Goal: Navigation & Orientation: Find specific page/section

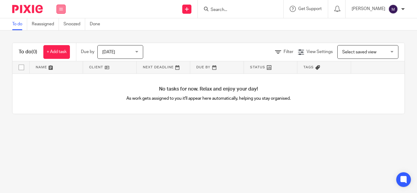
click at [61, 9] on icon at bounding box center [61, 9] width 4 height 4
click at [60, 46] on link "Clients" at bounding box center [59, 46] width 13 height 4
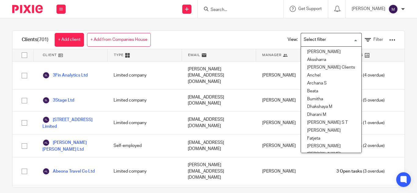
click at [321, 34] on div "Search for option" at bounding box center [330, 39] width 58 height 12
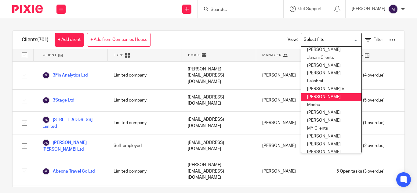
scroll to position [122, 0]
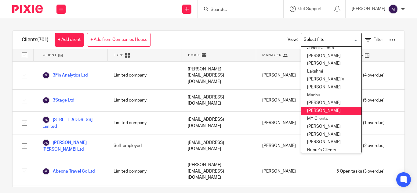
click at [314, 110] on li "[PERSON_NAME]" at bounding box center [331, 111] width 60 height 8
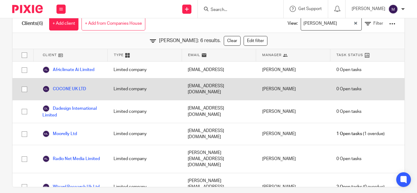
scroll to position [0, 0]
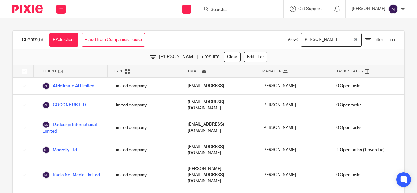
click at [339, 44] on input "Search for option" at bounding box center [345, 39] width 13 height 11
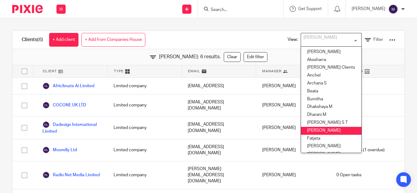
scroll to position [80, 0]
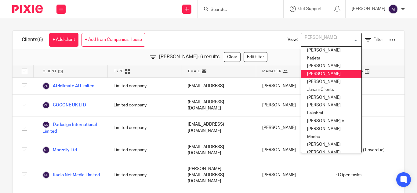
click at [319, 75] on li "[PERSON_NAME]" at bounding box center [331, 74] width 60 height 8
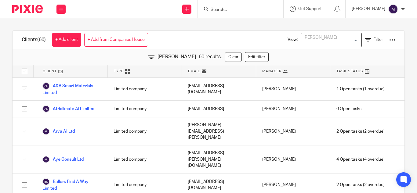
scroll to position [5, 0]
